Goal: Task Accomplishment & Management: Manage account settings

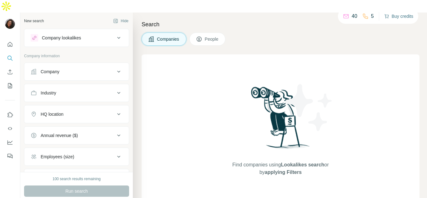
click at [396, 14] on button "Buy credits" at bounding box center [398, 16] width 29 height 9
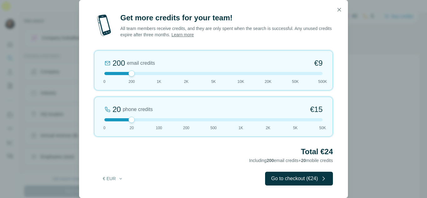
click at [390, 67] on div "Get more credits for your team! All team members receive credits, and they are …" at bounding box center [213, 99] width 427 height 198
click at [340, 11] on icon "button" at bounding box center [339, 10] width 6 height 6
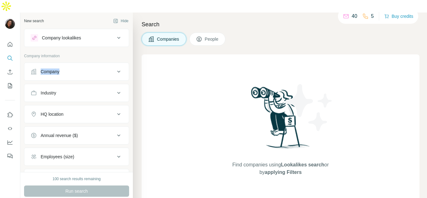
drag, startPoint x: 126, startPoint y: 43, endPoint x: 123, endPoint y: 65, distance: 22.0
click at [123, 65] on div "New search Hide Company lookalikes Company information Company Industry HQ loca…" at bounding box center [76, 92] width 113 height 159
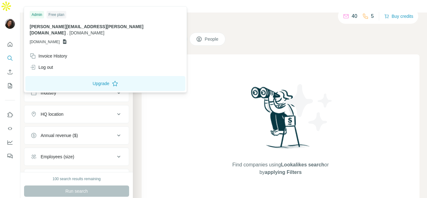
click at [7, 19] on img at bounding box center [10, 24] width 10 height 10
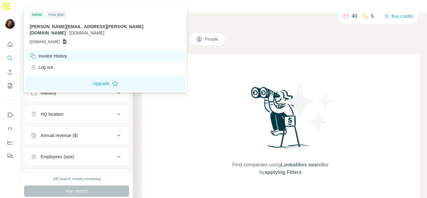
click at [66, 53] on div "Invoice History" at bounding box center [49, 56] width 38 height 6
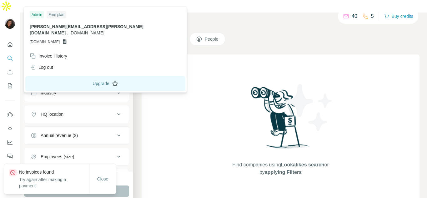
click at [69, 78] on button "Upgrade" at bounding box center [105, 83] width 160 height 15
